Goal: Task Accomplishment & Management: Manage account settings

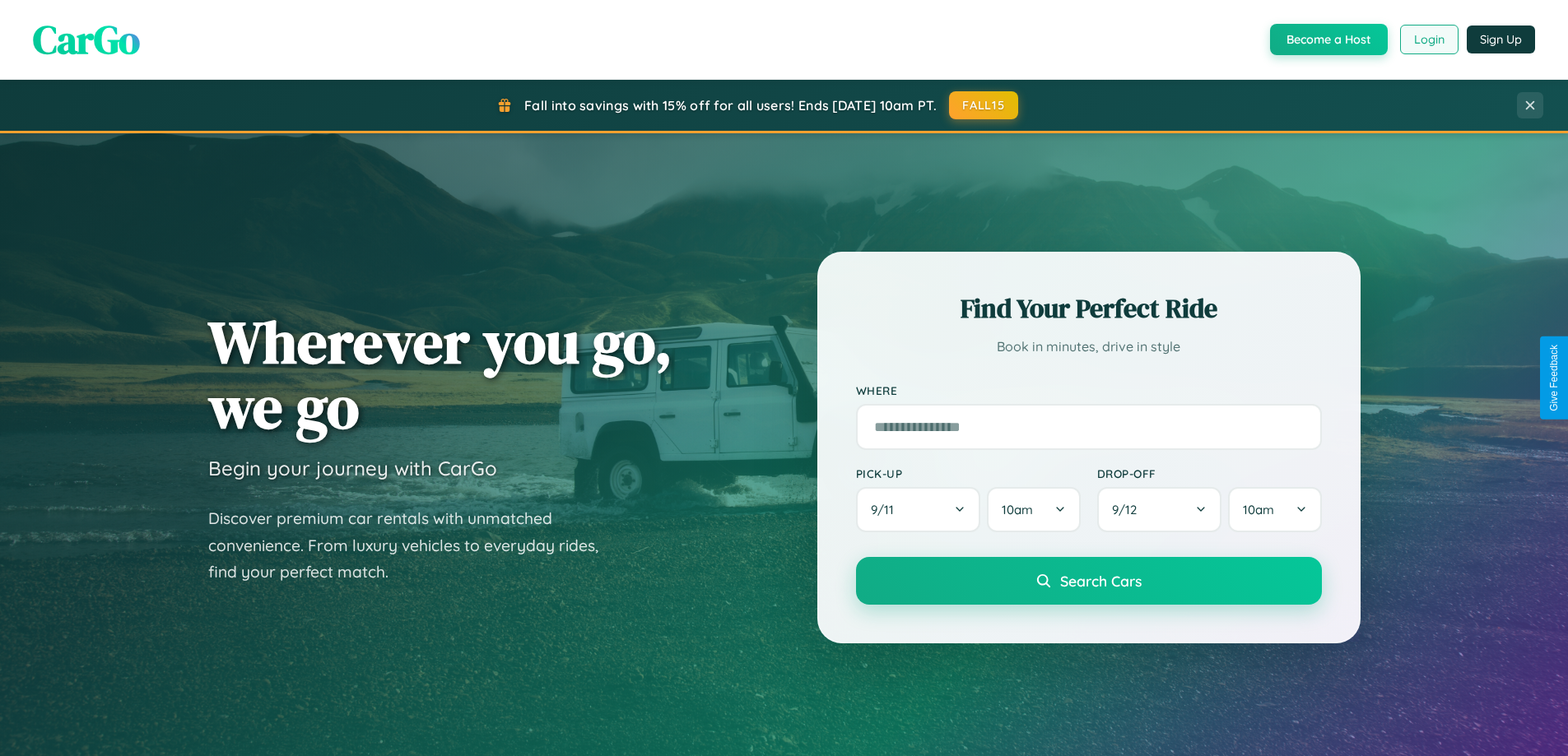
click at [1428, 39] on button "Login" at bounding box center [1429, 39] width 59 height 30
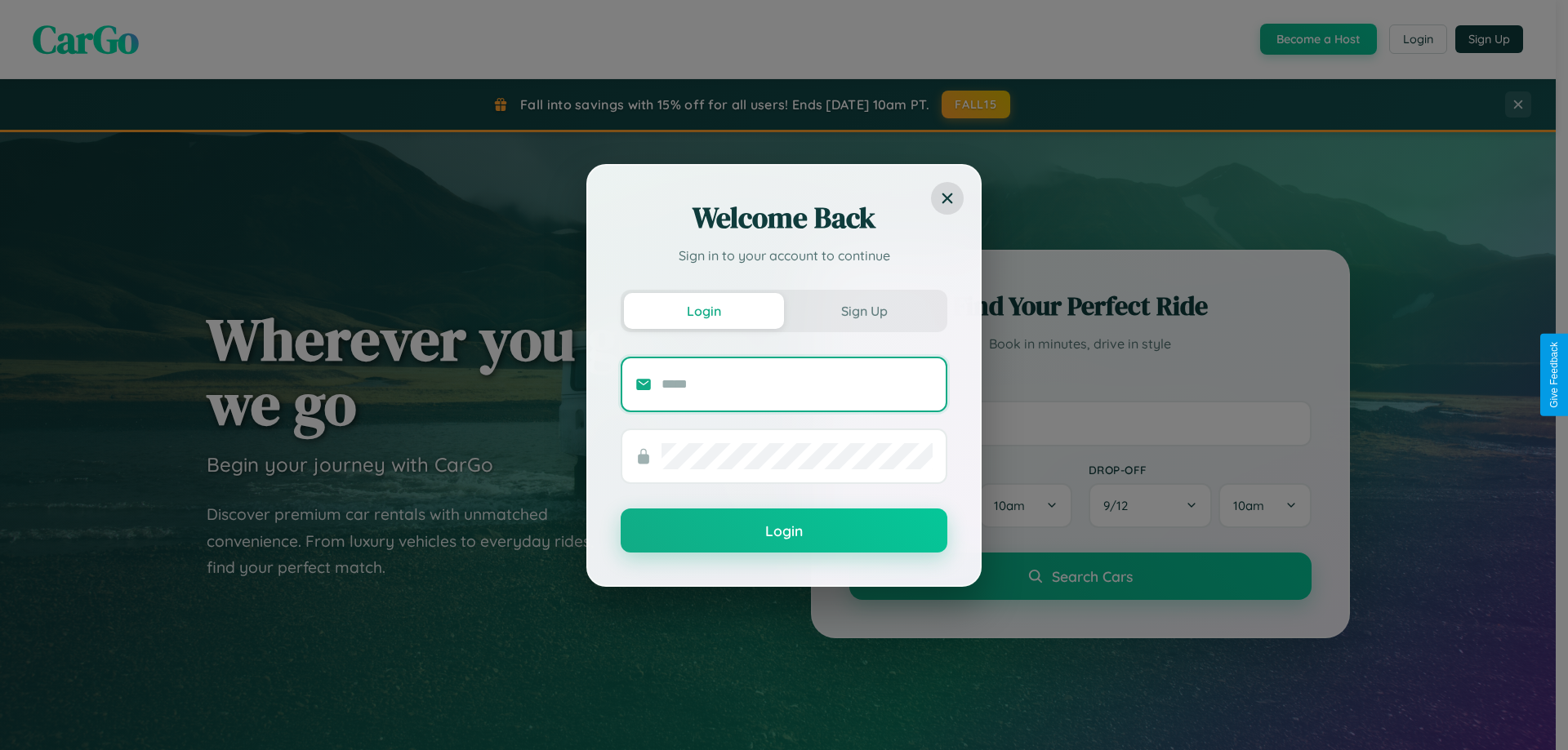
click at [797, 384] on input "text" at bounding box center [797, 384] width 271 height 26
type input "**********"
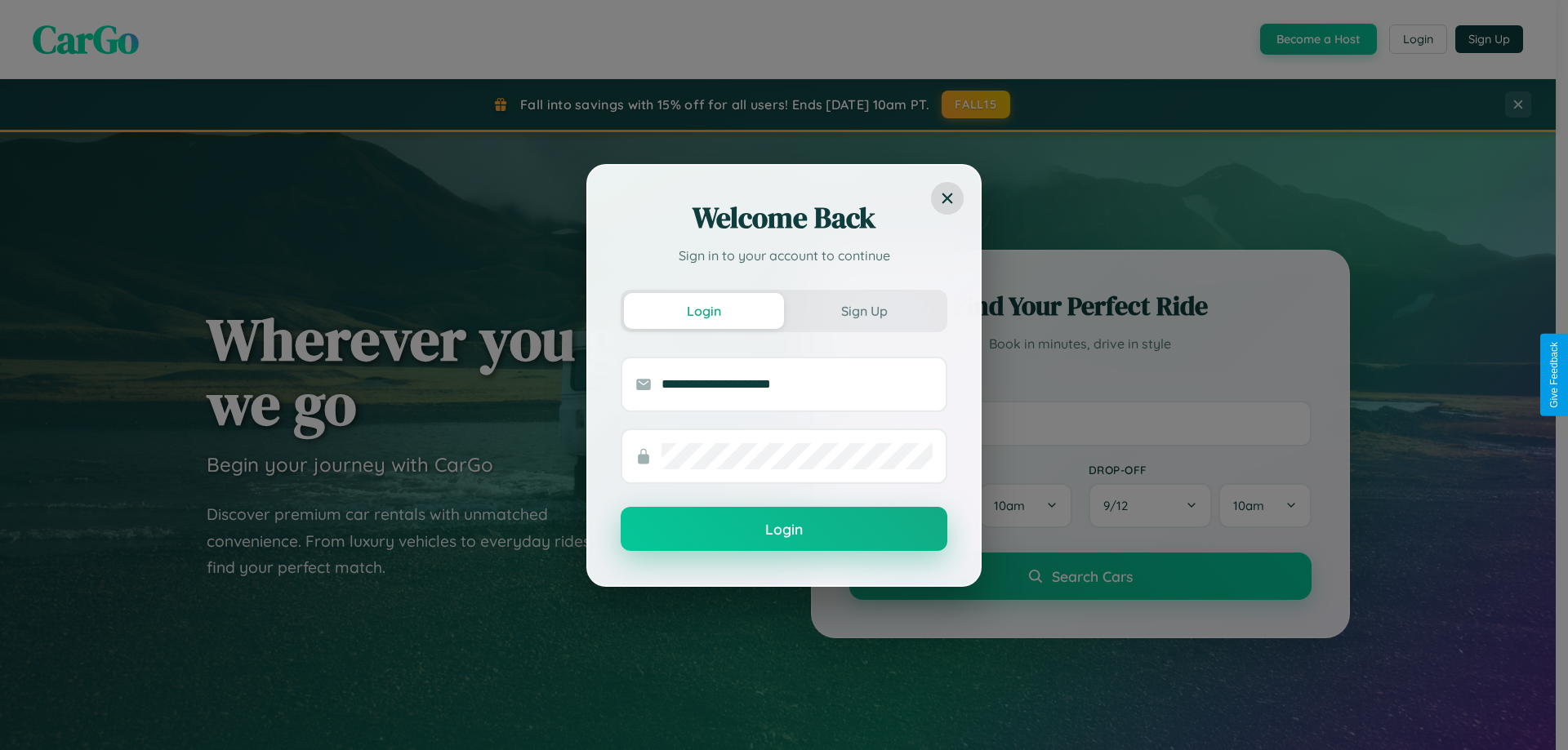
click at [784, 530] on button "Login" at bounding box center [784, 529] width 327 height 44
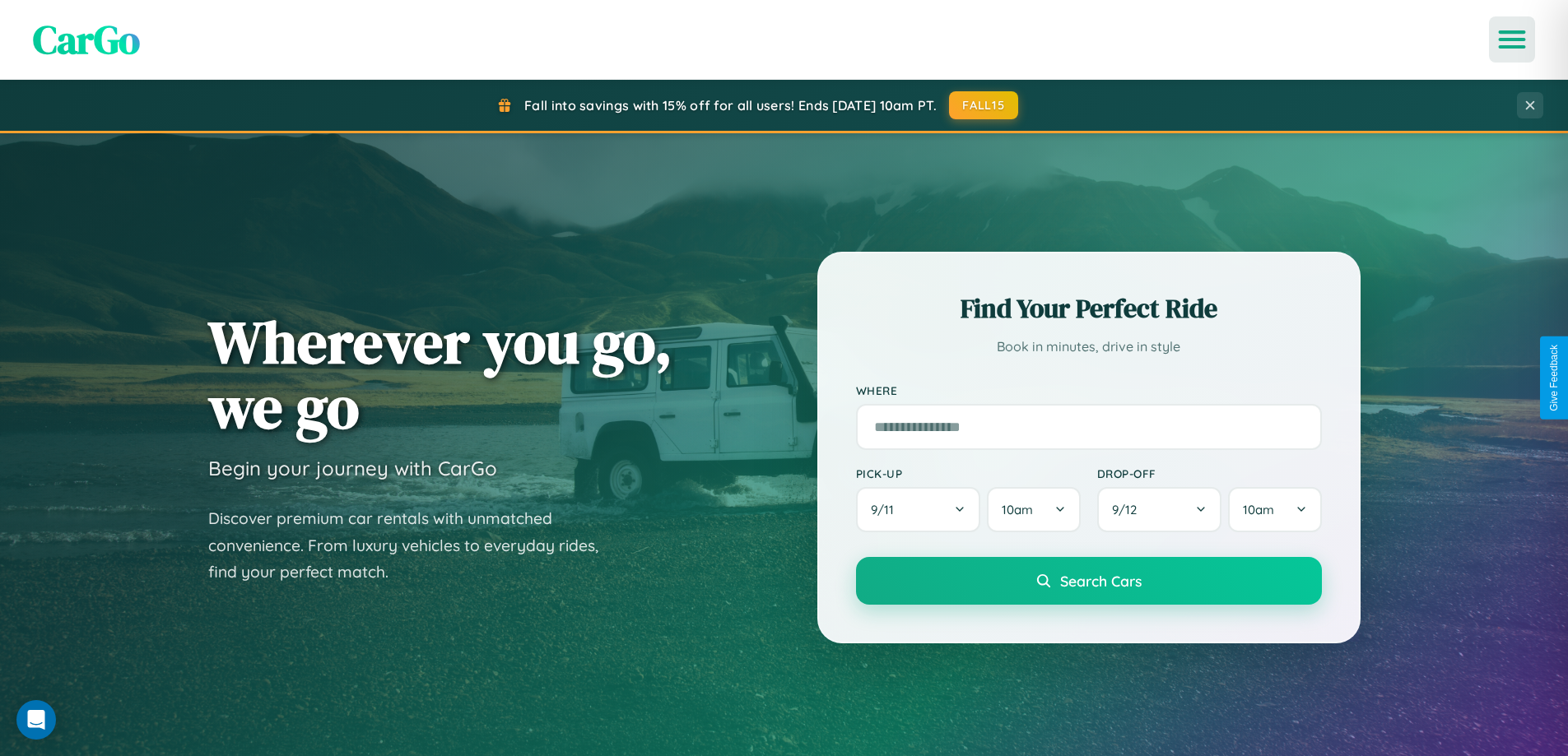
click at [1511, 39] on icon "Open menu" at bounding box center [1511, 38] width 24 height 14
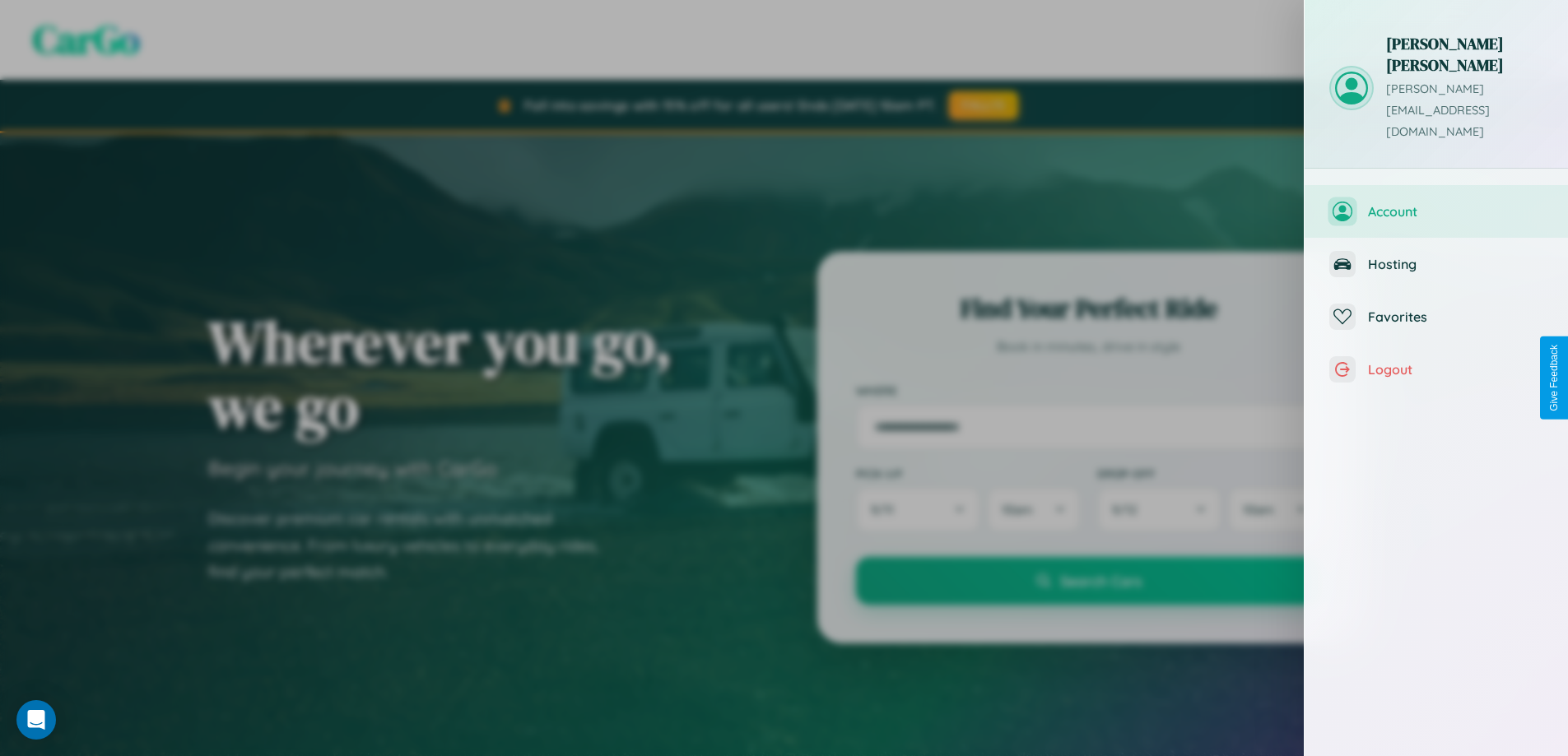
click at [1436, 203] on span "Account" at bounding box center [1455, 211] width 176 height 16
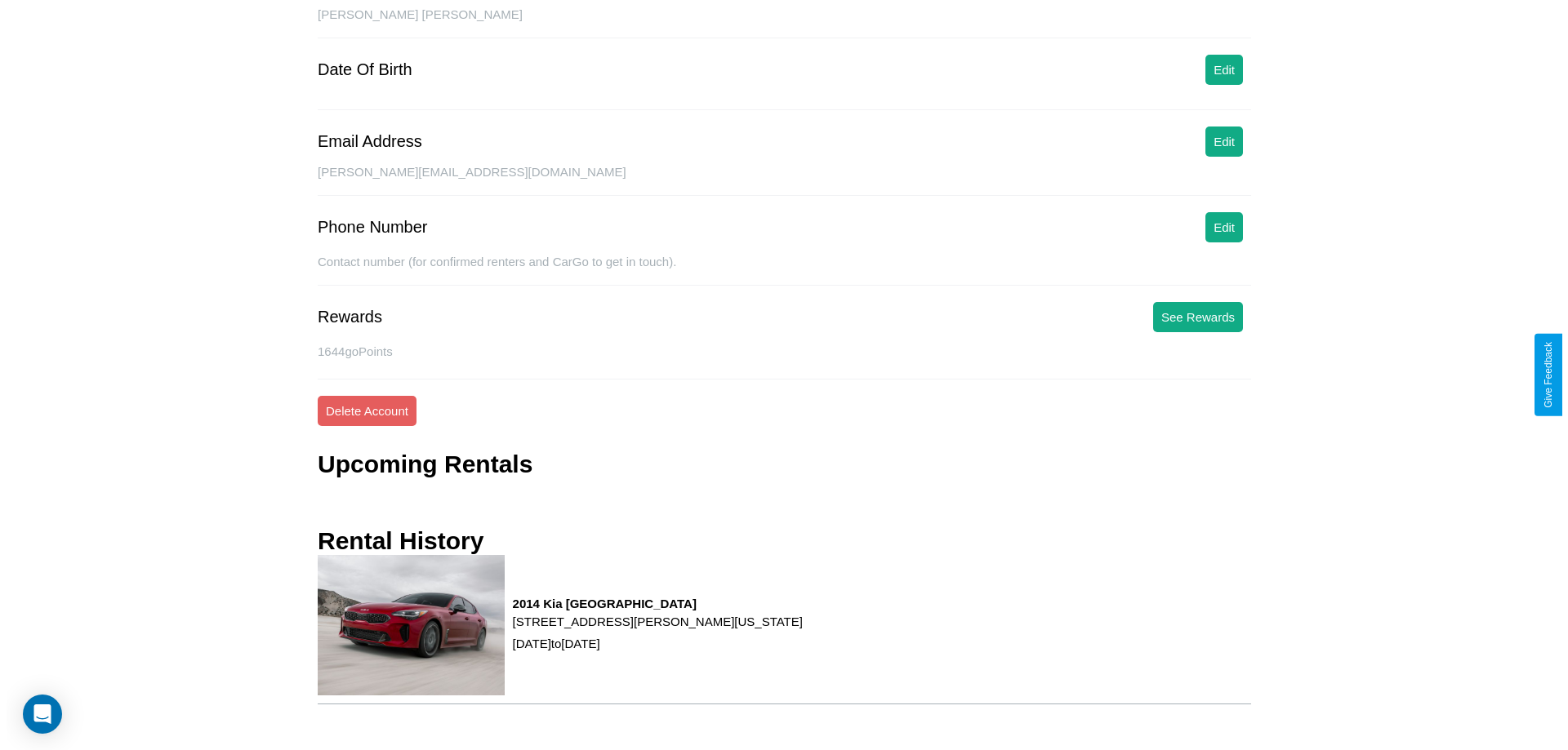
scroll to position [188, 0]
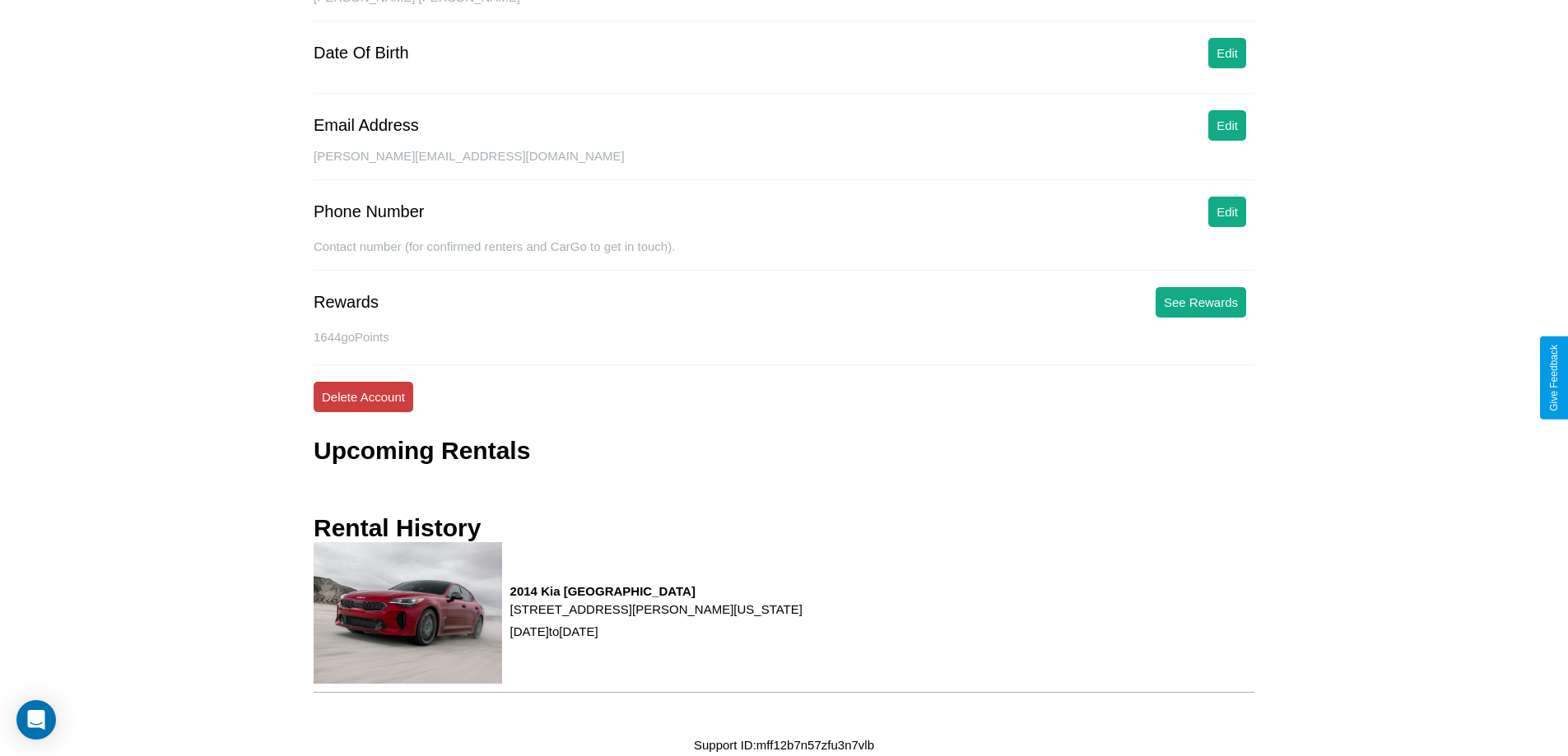
click at [363, 396] on button "Delete Account" at bounding box center [364, 397] width 100 height 31
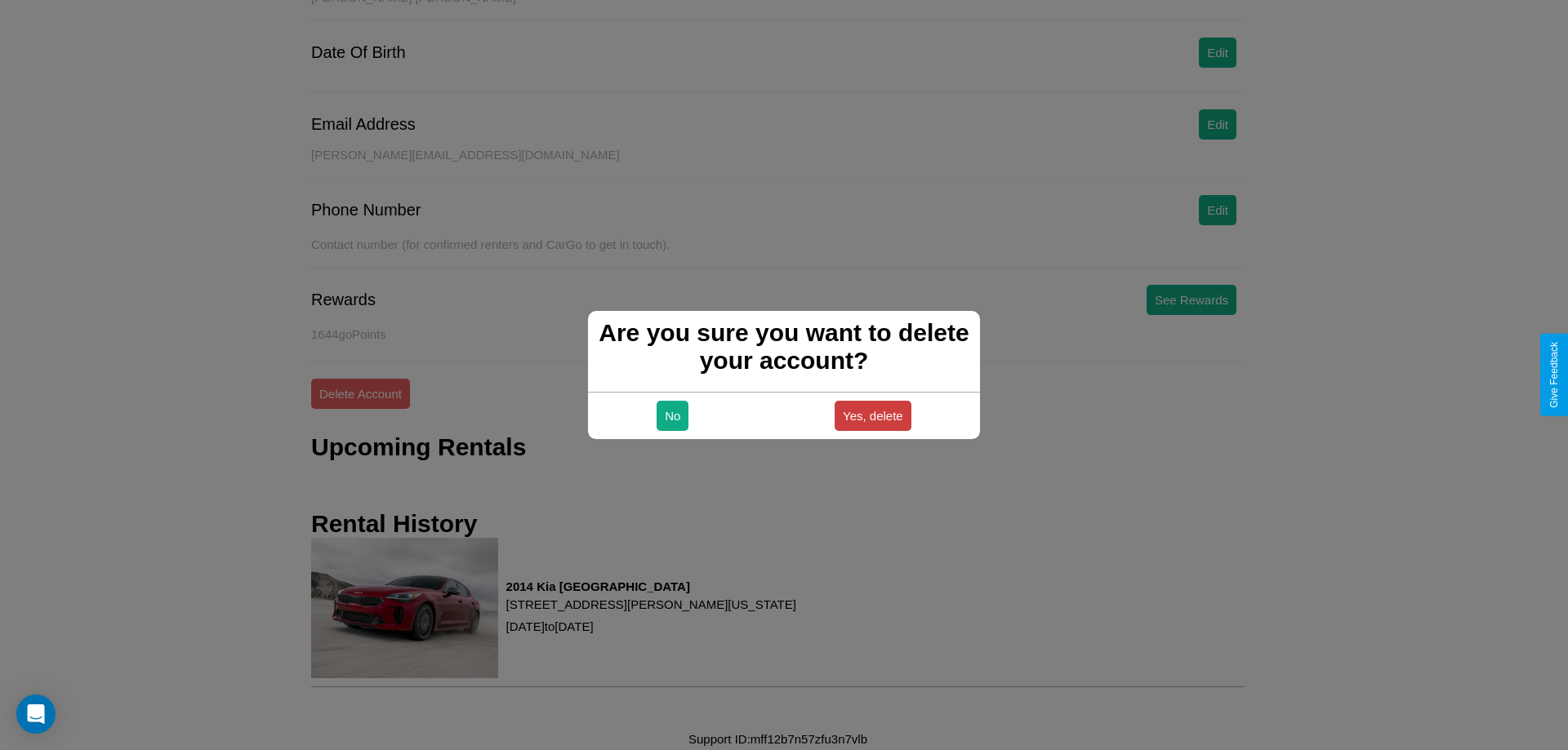
click at [872, 416] on button "Yes, delete" at bounding box center [872, 416] width 77 height 30
